Goal: Transaction & Acquisition: Purchase product/service

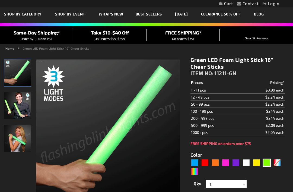
scroll to position [23, 0]
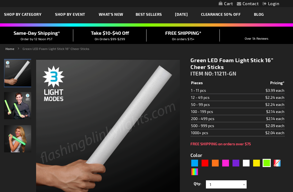
click at [70, 133] on div "Close dialog Get 10% Off Subscribe and save today Unlock Offer Submit" at bounding box center [146, 96] width 293 height 192
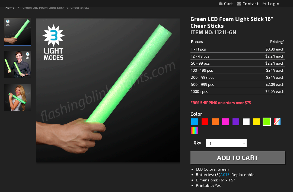
scroll to position [64, 0]
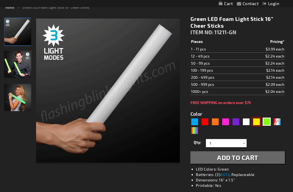
click at [258, 123] on div "Yellow" at bounding box center [257, 122] width 8 height 8
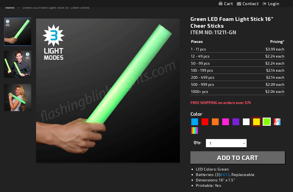
type input "5647"
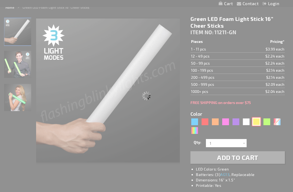
type input "11211-YL"
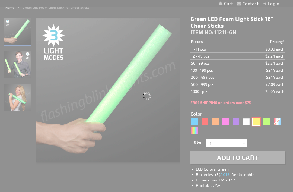
type input "Customize - Yellow Foam Light Up Sticks 16&rdquo; Cheer Sticks - ITEM NO: 11211…"
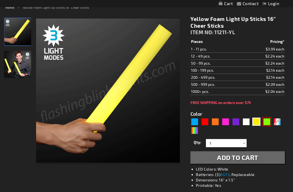
click at [267, 123] on div "Green" at bounding box center [267, 122] width 8 height 8
type input "5648"
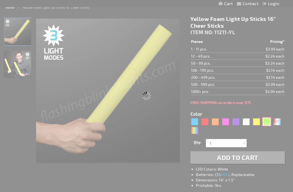
type input "11211-GN"
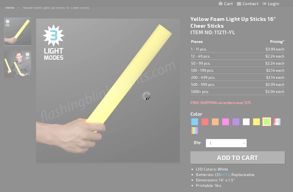
type input "Customize - Green LED Foam Light Stick 16&rdquo; Cheer Sticks - ITEM NO: 11211-…"
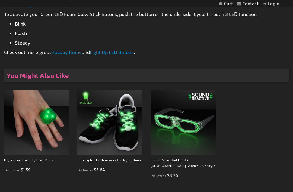
scroll to position [383, 0]
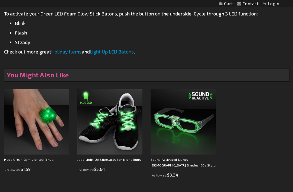
click at [129, 133] on img at bounding box center [109, 121] width 65 height 65
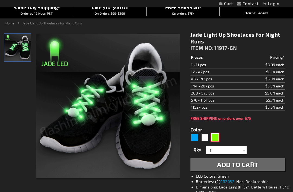
click at [213, 137] on div "Green" at bounding box center [215, 137] width 8 height 8
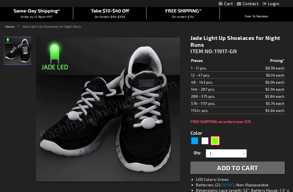
scroll to position [45, 0]
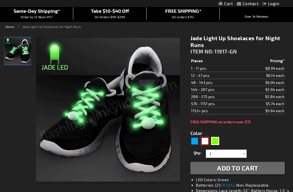
click at [205, 142] on div "White" at bounding box center [205, 141] width 8 height 8
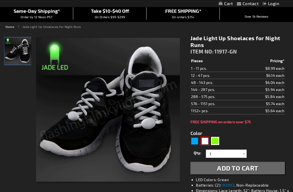
type input "5646"
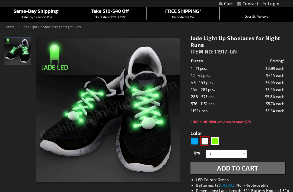
scroll to position [45, 0]
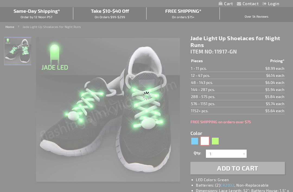
type input "11917-WT"
type input "Customize - White LED Shoelaces for Night Fun Runs - ITEM NO: 11917-WT"
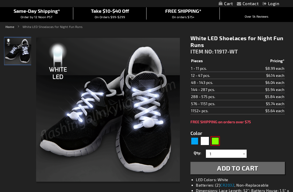
click at [216, 142] on div "Green" at bounding box center [215, 141] width 8 height 8
type input "5648"
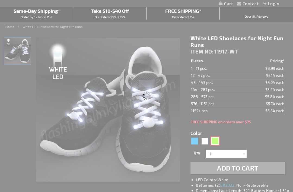
type input "11917-GN"
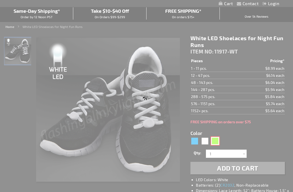
type input "Customize - Jade Light Up Shoelaces for Night Runs - ITEM NO: 11917-GN"
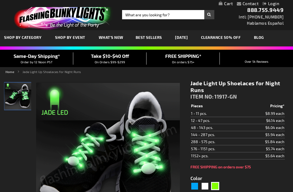
click at [160, 74] on div "Home Jade Light Up Shoelaces for Night Runs" at bounding box center [146, 72] width 293 height 7
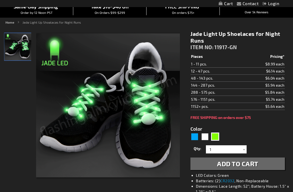
scroll to position [43, 0]
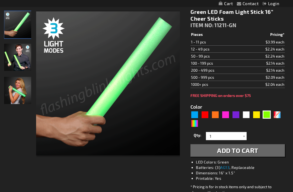
scroll to position [71, 0]
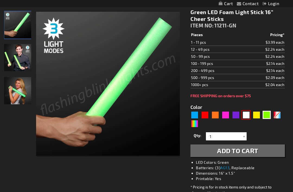
click at [248, 115] on div "White" at bounding box center [246, 115] width 8 height 8
type input "5646"
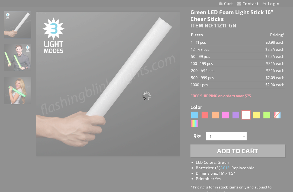
type input "11211-WT"
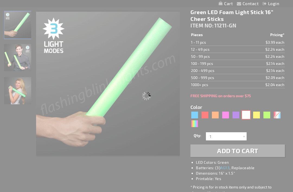
type input "Customize - White LED Foam Sticks 16&rdquo; Cheer Sticks - ITEM NO: 11211-WT"
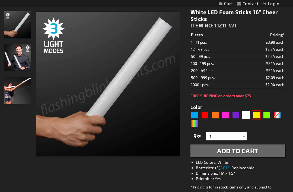
click at [257, 118] on div "Yellow" at bounding box center [257, 115] width 8 height 8
type input "5647"
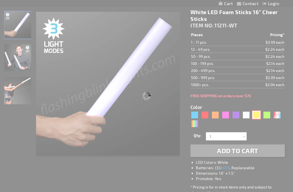
type input "11211-YL"
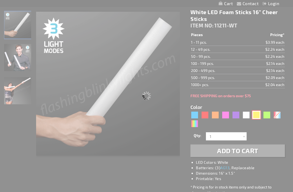
type input "Customize - Yellow Foam Light Up Sticks 16&rdquo; Cheer Sticks - ITEM NO: 11211…"
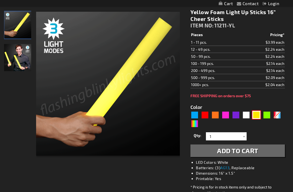
scroll to position [89, 0]
